Goal: Task Accomplishment & Management: Manage account settings

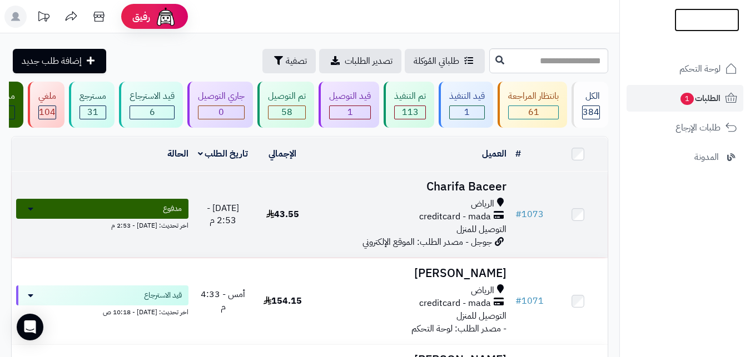
scroll to position [70, 0]
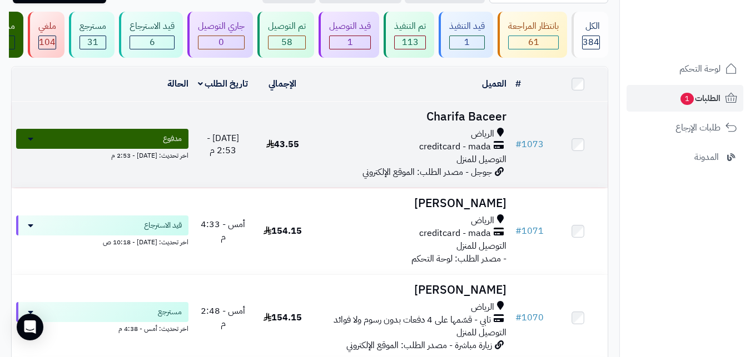
click at [386, 141] on div "الرياض" at bounding box center [411, 134] width 189 height 13
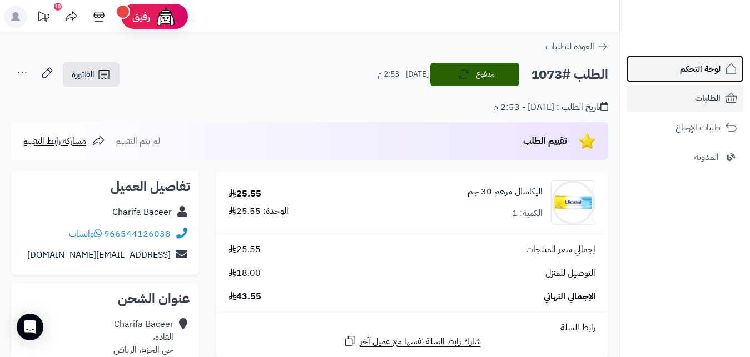
click at [696, 71] on span "لوحة التحكم" at bounding box center [700, 69] width 41 height 16
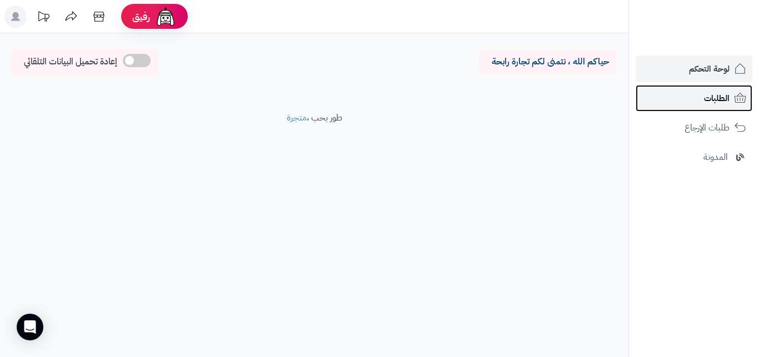
click at [720, 97] on span "الطلبات" at bounding box center [717, 99] width 26 height 16
